Goal: Task Accomplishment & Management: Use online tool/utility

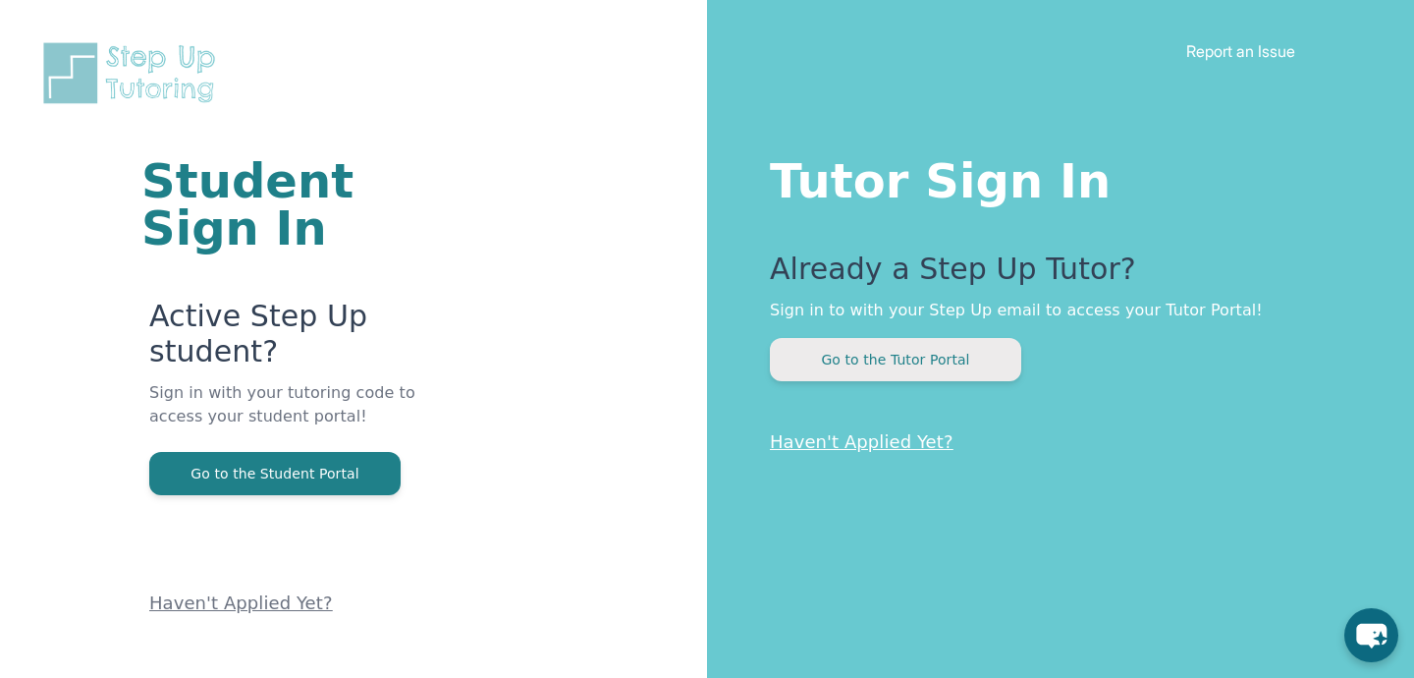
click at [935, 358] on button "Go to the Tutor Portal" at bounding box center [895, 359] width 251 height 43
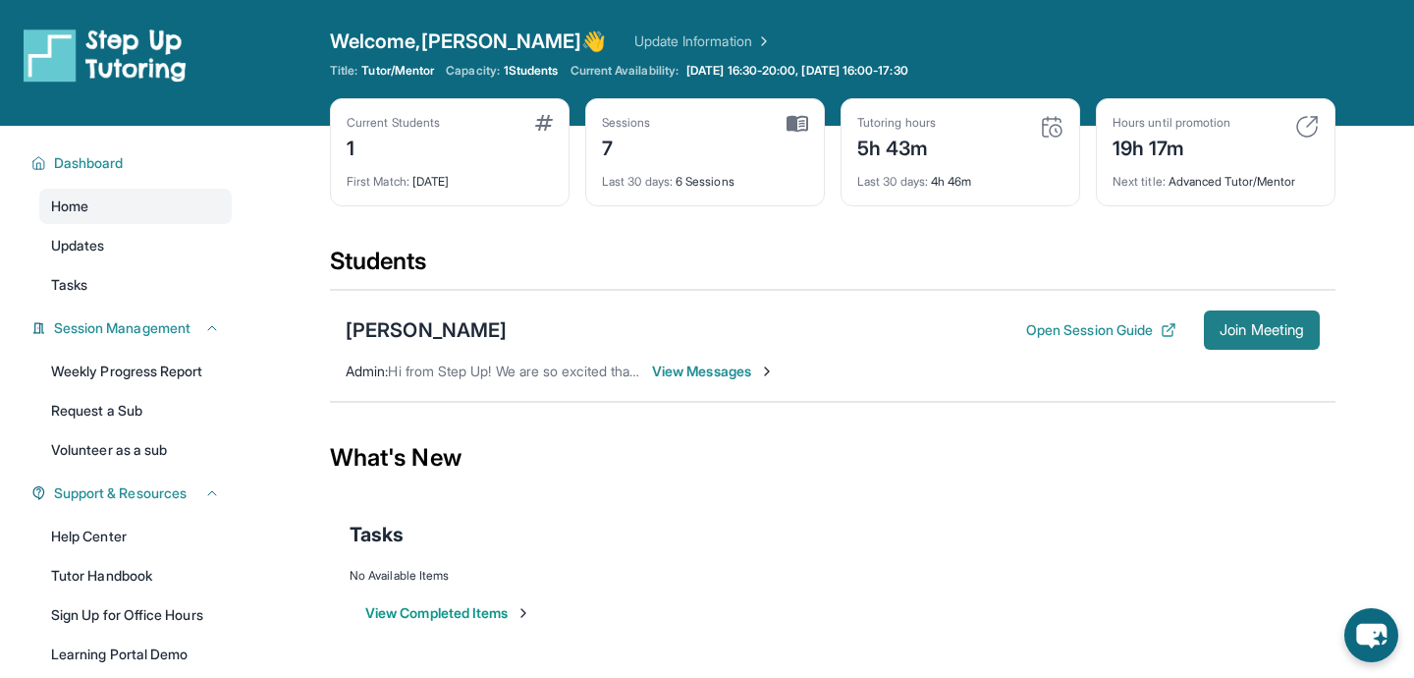
click at [1241, 331] on span "Join Meeting" at bounding box center [1262, 330] width 84 height 12
